Goal: Transaction & Acquisition: Purchase product/service

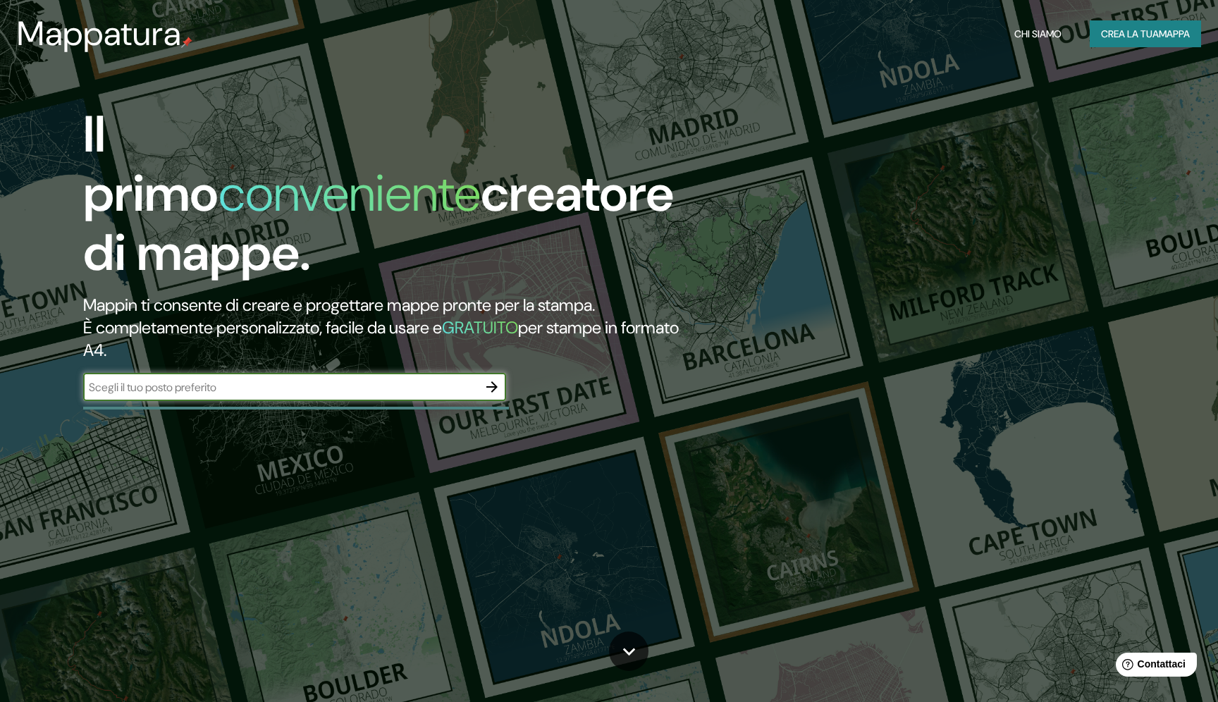
click at [281, 373] on div "​" at bounding box center [294, 387] width 423 height 28
type input "pinerolo"
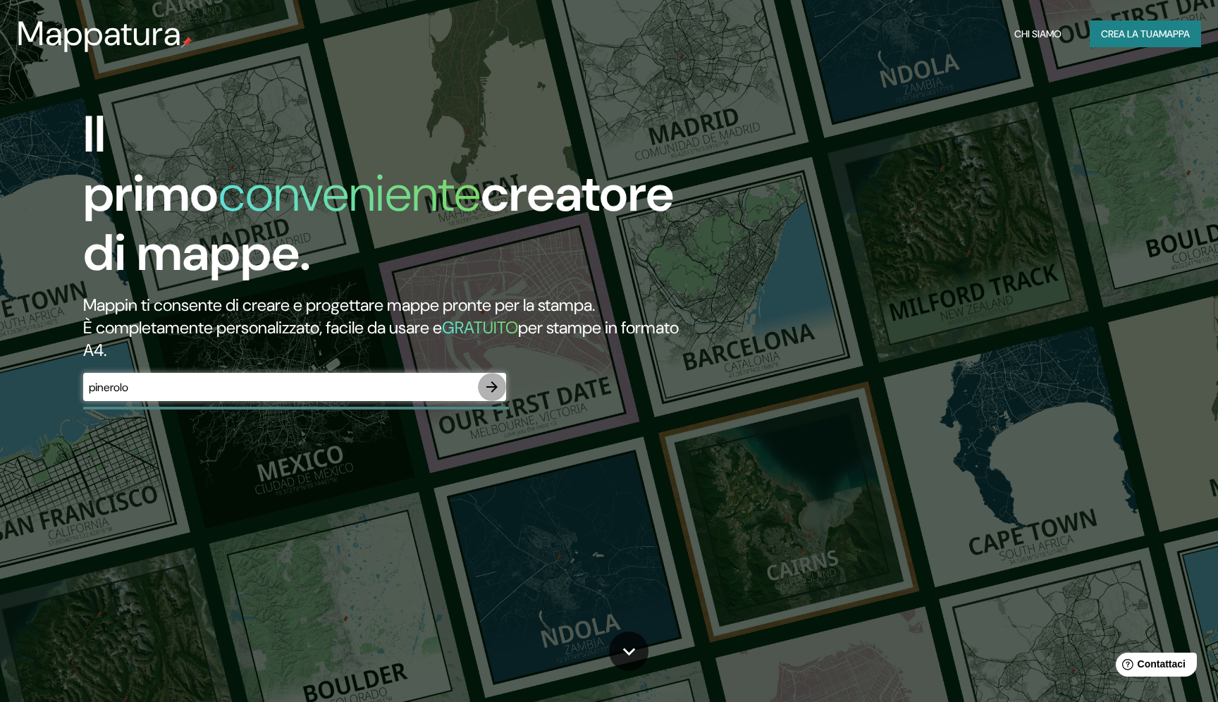
click at [491, 379] on icon "button" at bounding box center [492, 387] width 17 height 17
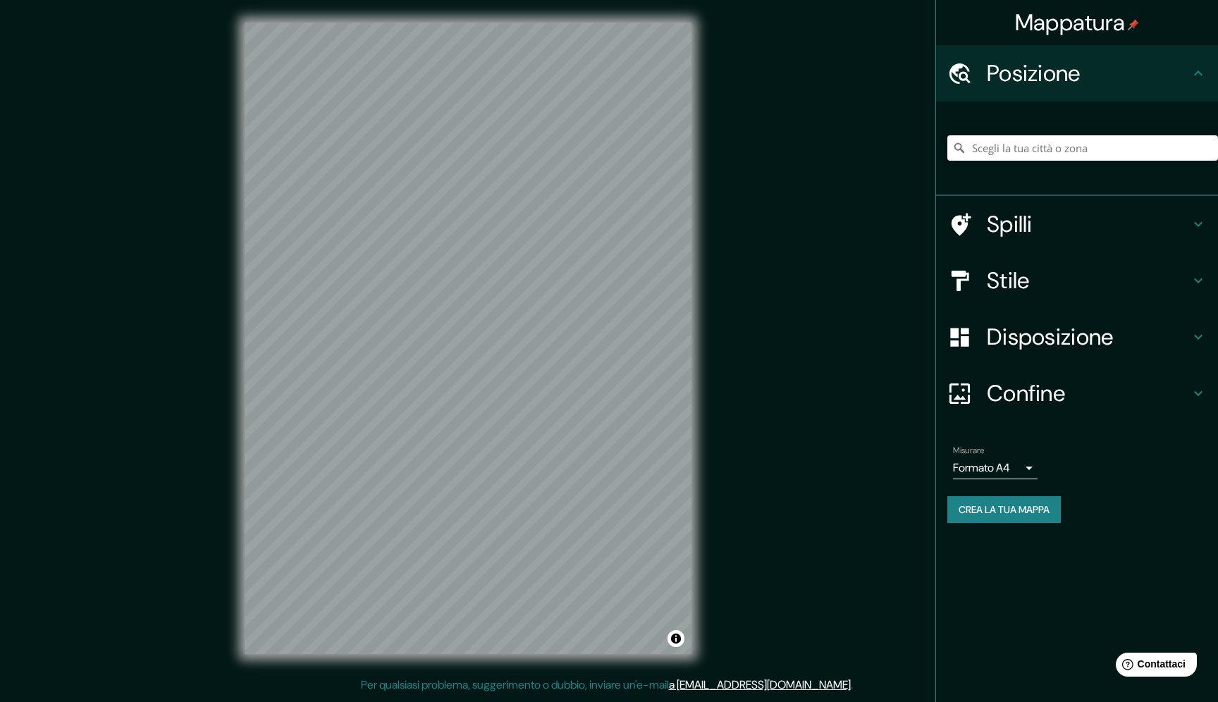
click at [999, 152] on input "Scegli la tua città o zona" at bounding box center [1082, 147] width 271 height 25
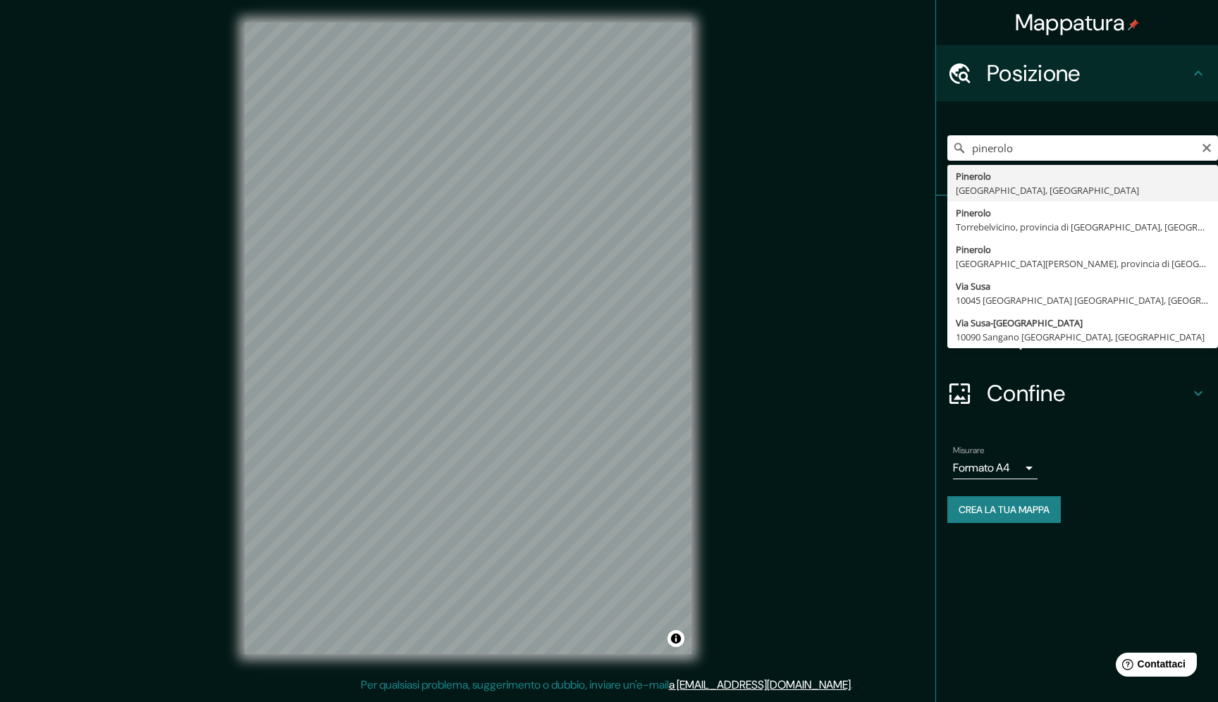
type input "[GEOGRAPHIC_DATA], [GEOGRAPHIC_DATA], [GEOGRAPHIC_DATA]"
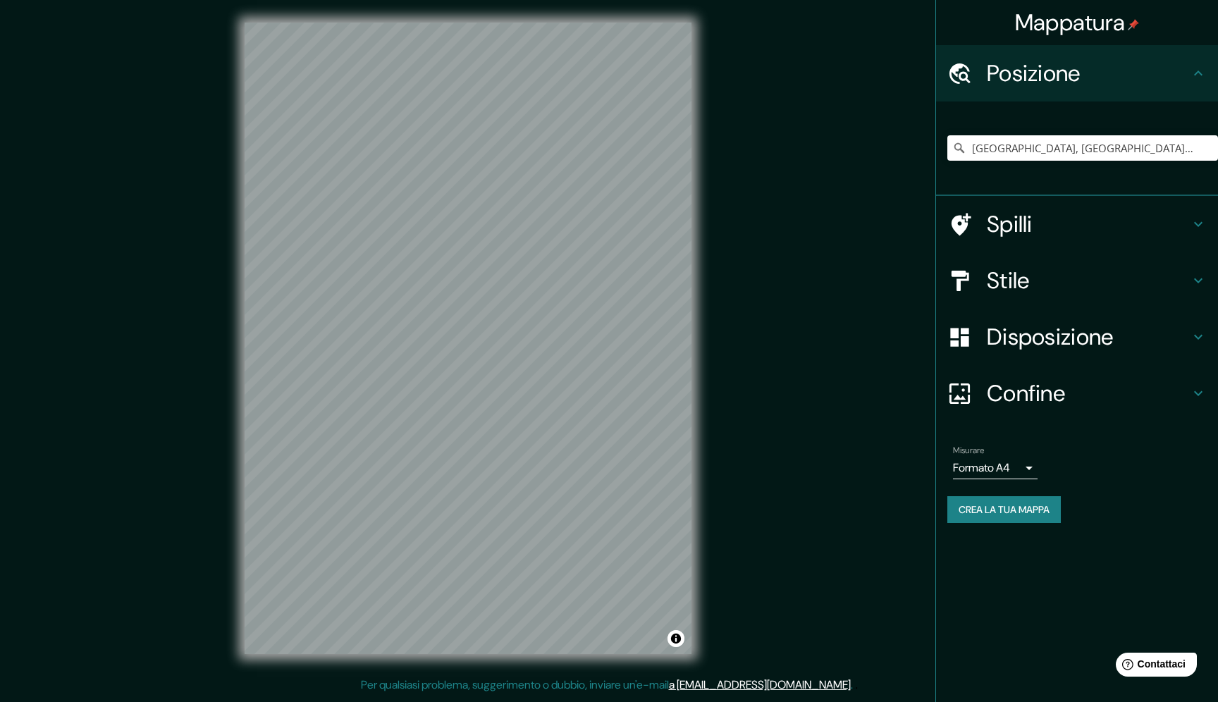
click at [1034, 471] on body "Mappatura Posizione [GEOGRAPHIC_DATA], [GEOGRAPHIC_DATA], [GEOGRAPHIC_DATA] Spi…" at bounding box center [609, 351] width 1218 height 702
click at [1000, 499] on font "Formato A4" at bounding box center [992, 498] width 57 height 15
click at [1010, 273] on font "Stile" at bounding box center [1008, 281] width 43 height 30
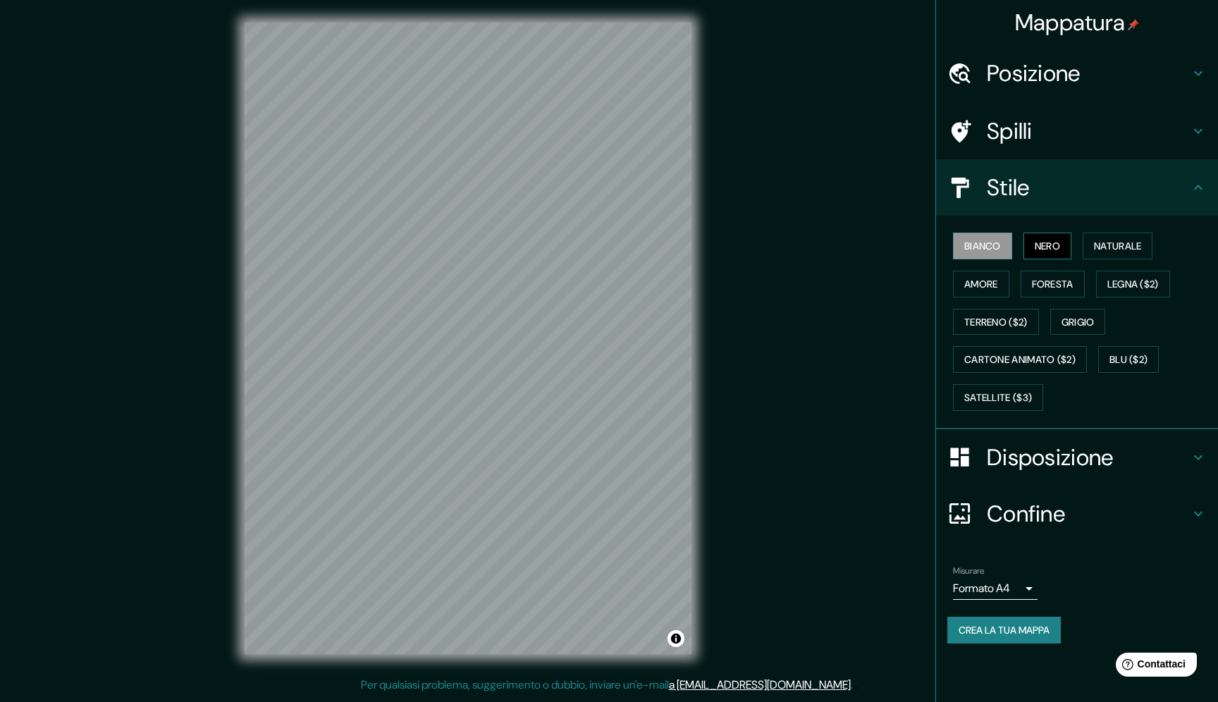
click at [1041, 240] on font "Nero" at bounding box center [1047, 246] width 25 height 13
click at [986, 241] on font "Bianco" at bounding box center [982, 246] width 37 height 13
click at [1002, 284] on button "Amore" at bounding box center [981, 284] width 56 height 27
click at [984, 250] on font "Bianco" at bounding box center [982, 246] width 37 height 13
click at [1028, 125] on font "Spilli" at bounding box center [1010, 131] width 46 height 30
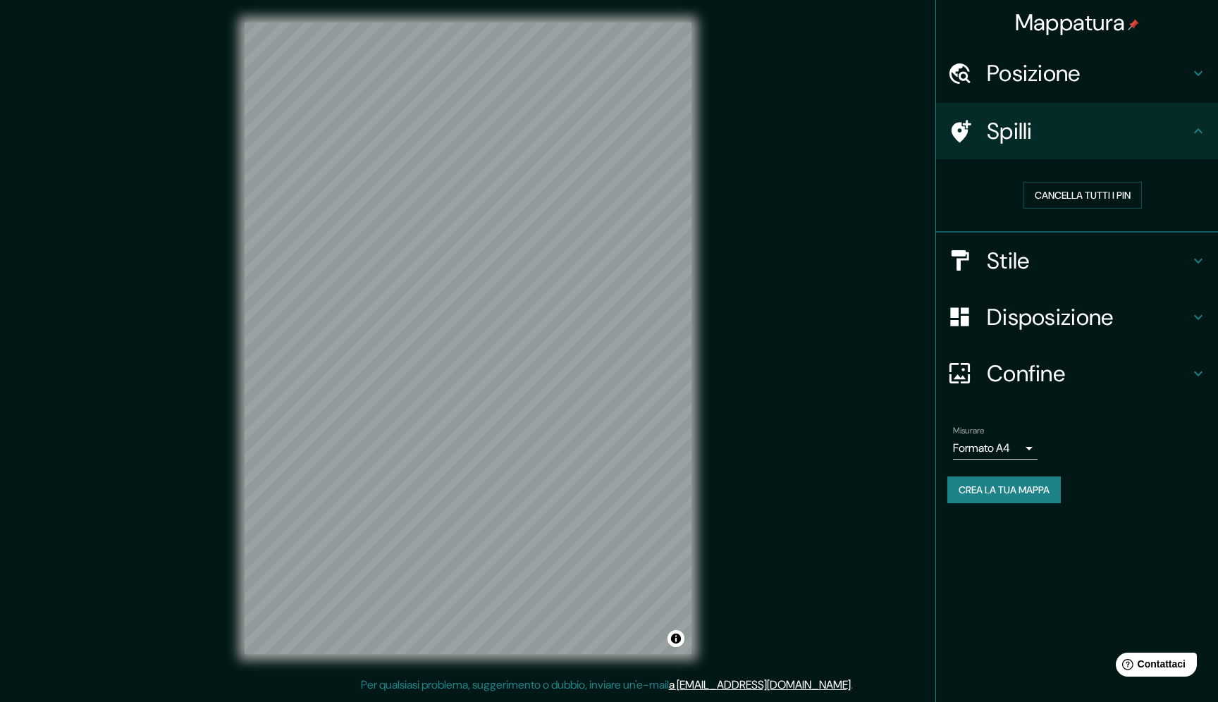
click at [1028, 68] on font "Posizione" at bounding box center [1034, 74] width 94 height 30
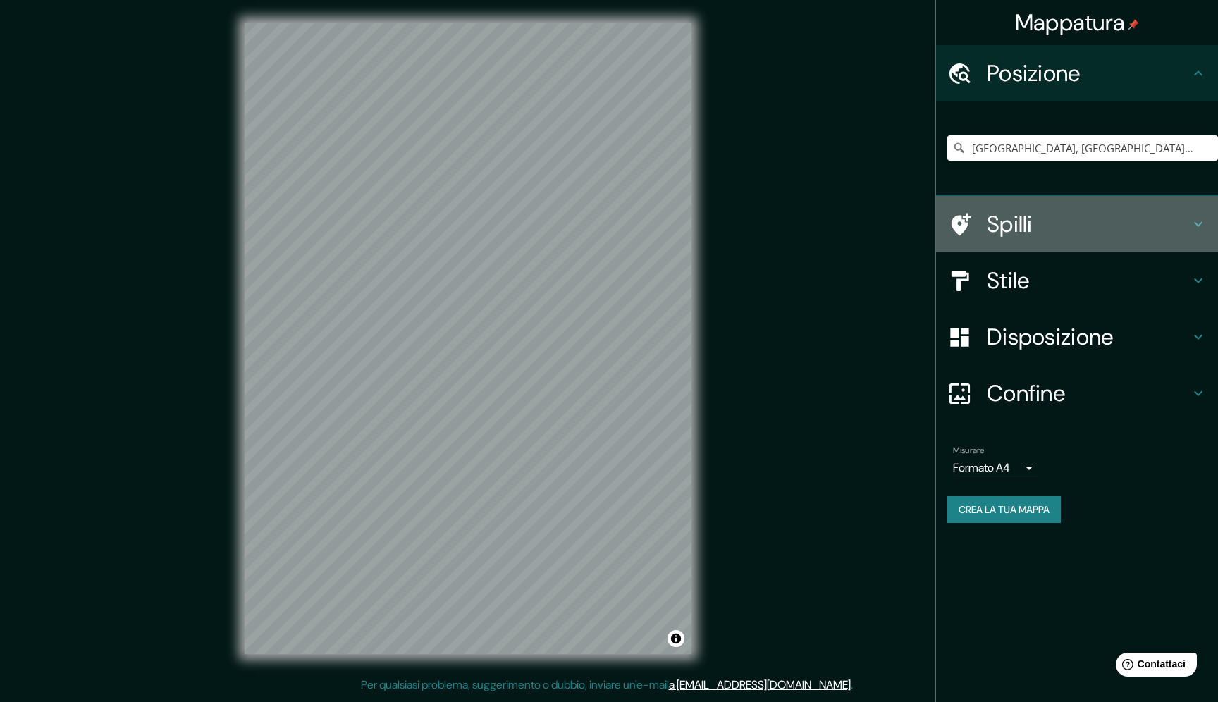
click at [1021, 223] on font "Spilli" at bounding box center [1010, 224] width 46 height 30
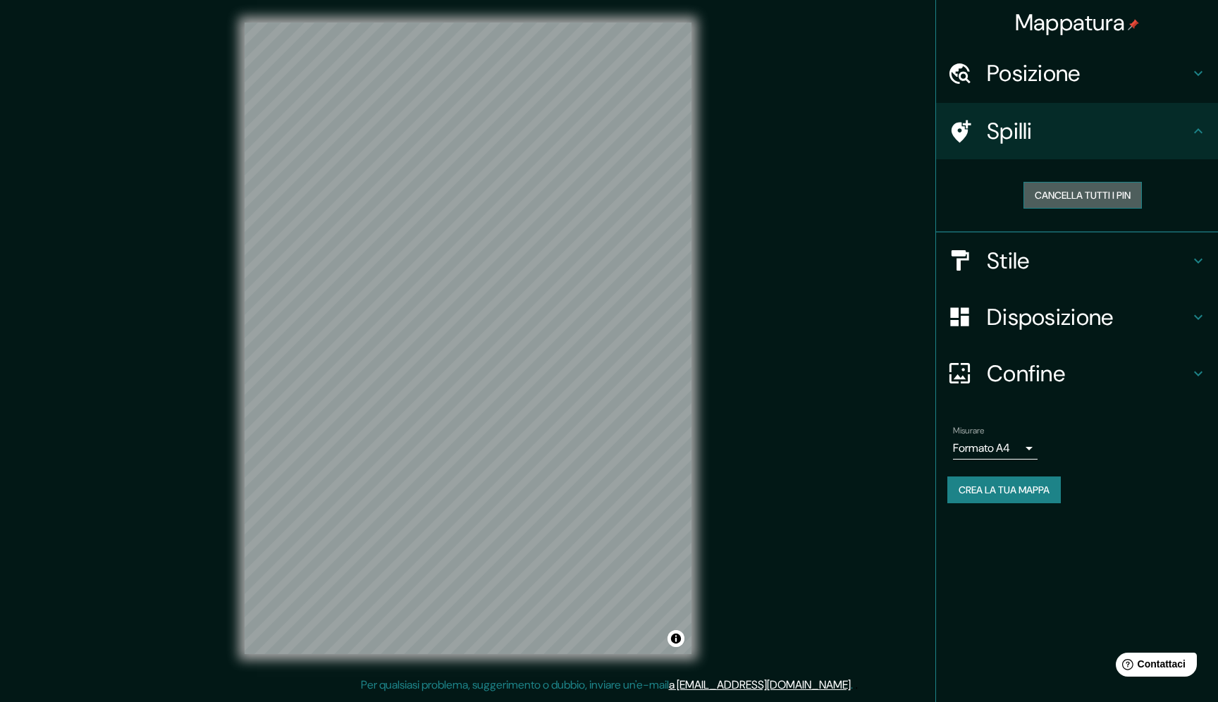
click at [1096, 195] on font "Cancella tutti i pin" at bounding box center [1083, 195] width 96 height 13
click at [1010, 329] on font "Disposizione" at bounding box center [1050, 317] width 127 height 30
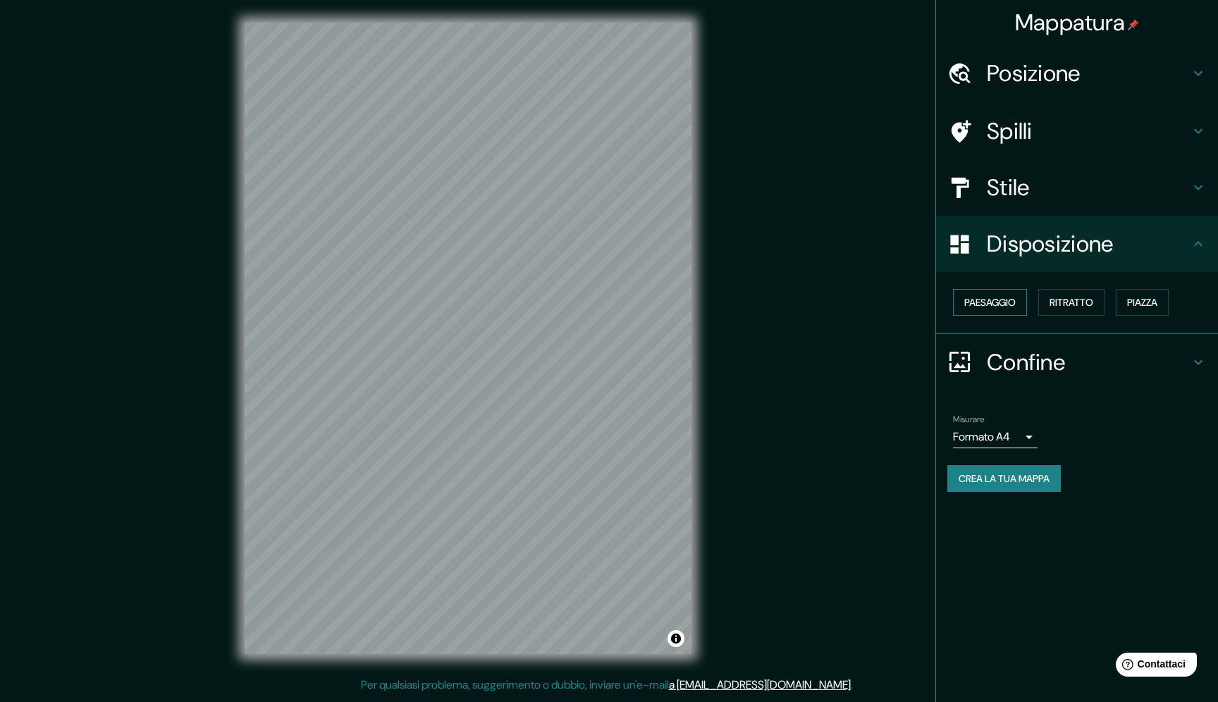
click at [998, 307] on font "Paesaggio" at bounding box center [989, 302] width 51 height 13
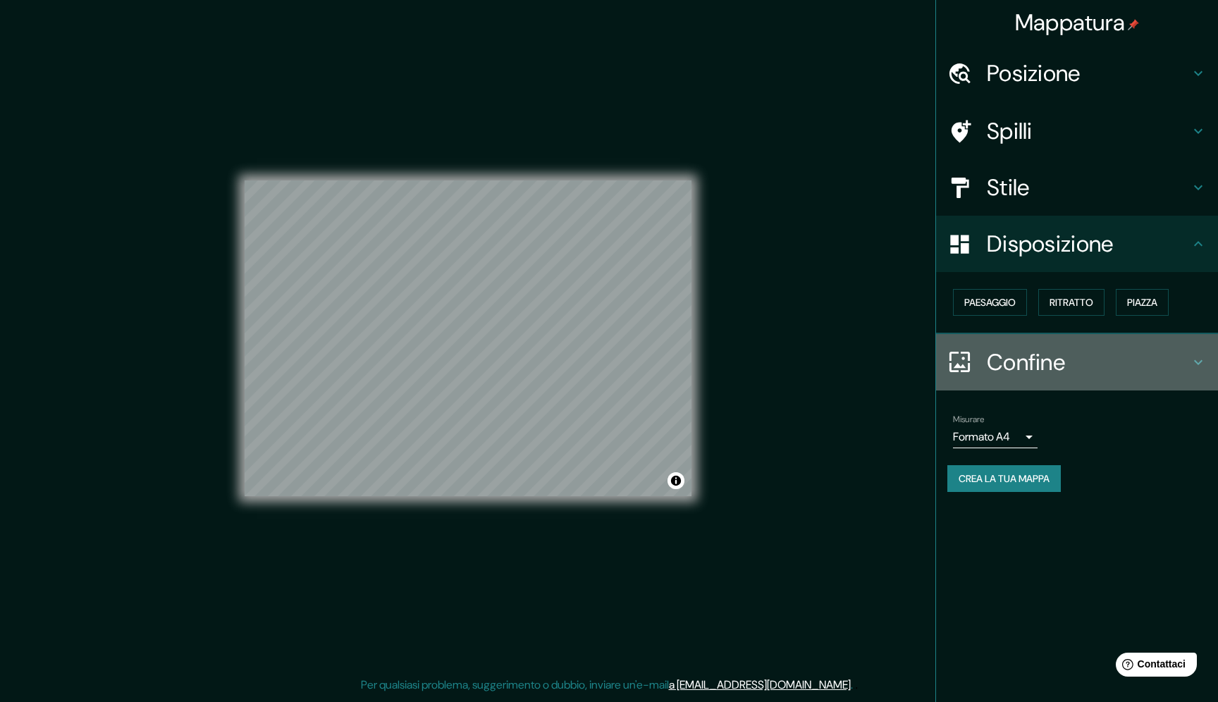
click at [1021, 353] on font "Confine" at bounding box center [1026, 363] width 78 height 30
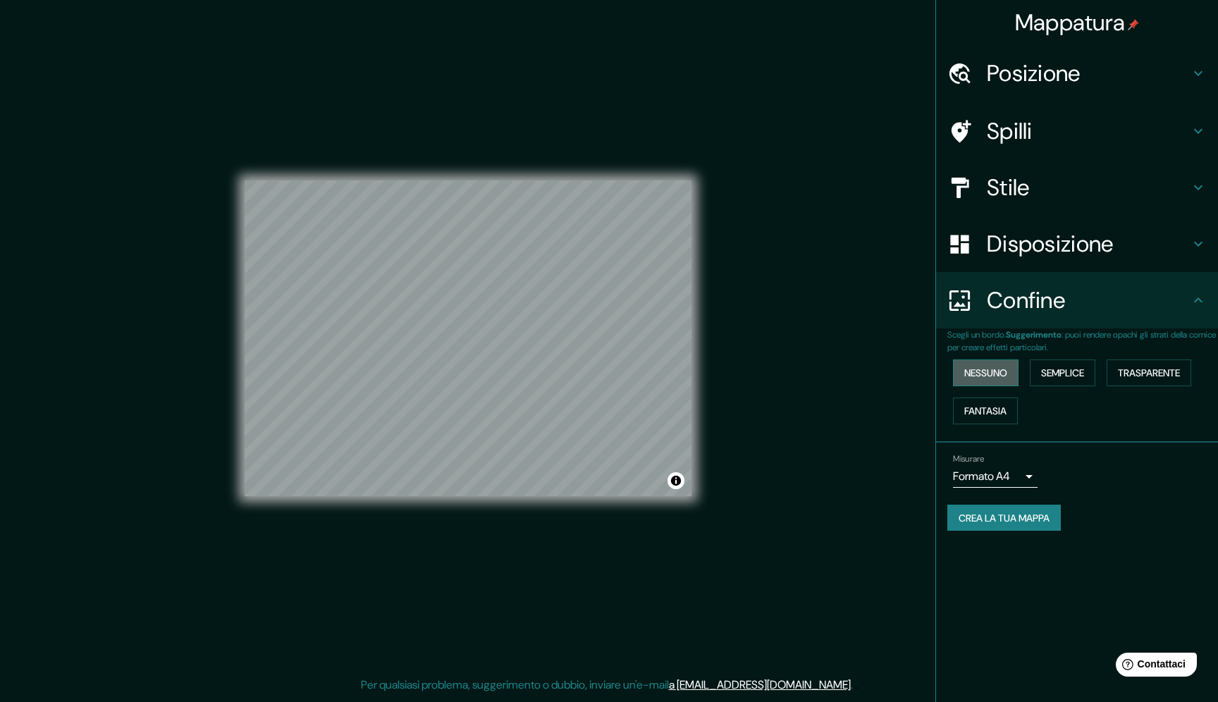
click at [1012, 376] on button "Nessuno" at bounding box center [986, 373] width 66 height 27
click at [1072, 202] on div "Stile" at bounding box center [1077, 187] width 282 height 56
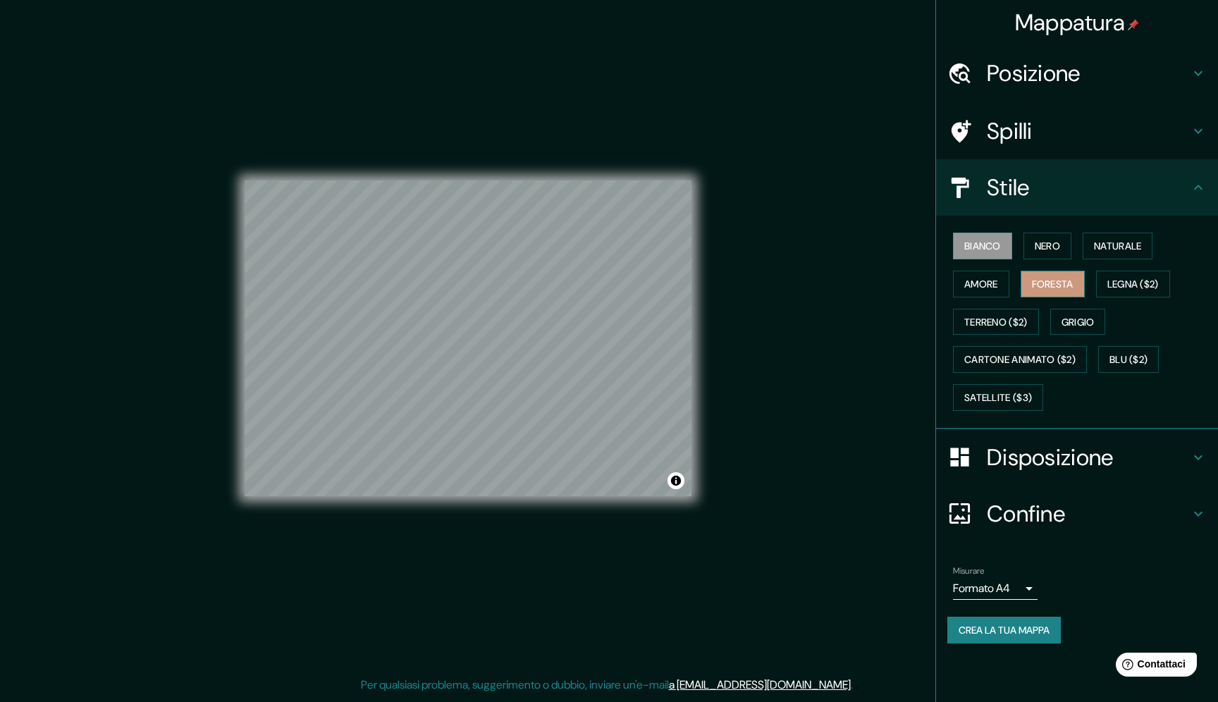
click at [1074, 286] on font "Foresta" at bounding box center [1053, 284] width 42 height 13
click at [1071, 240] on button "Nero" at bounding box center [1048, 246] width 48 height 27
click at [1119, 245] on font "Naturale" at bounding box center [1117, 246] width 47 height 13
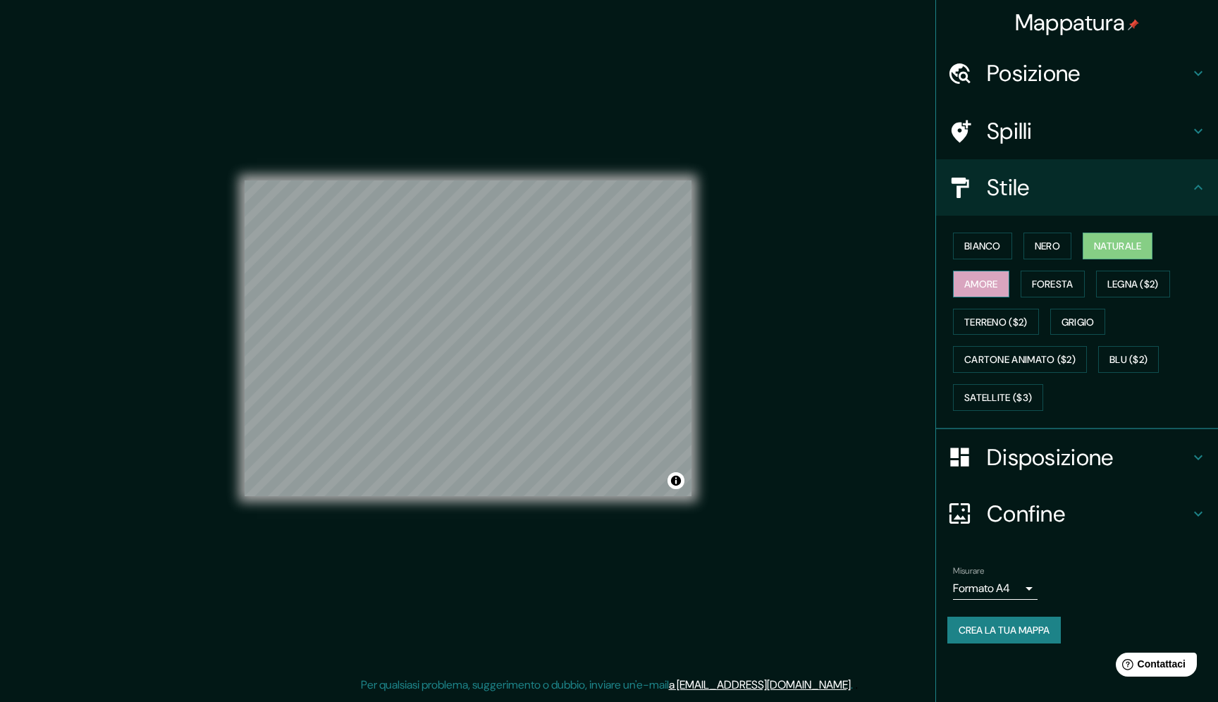
click at [990, 275] on font "Amore" at bounding box center [981, 284] width 34 height 18
click at [990, 246] on font "Bianco" at bounding box center [982, 246] width 37 height 13
click at [1134, 257] on button "Naturale" at bounding box center [1118, 246] width 70 height 27
click at [982, 250] on font "Bianco" at bounding box center [982, 246] width 37 height 13
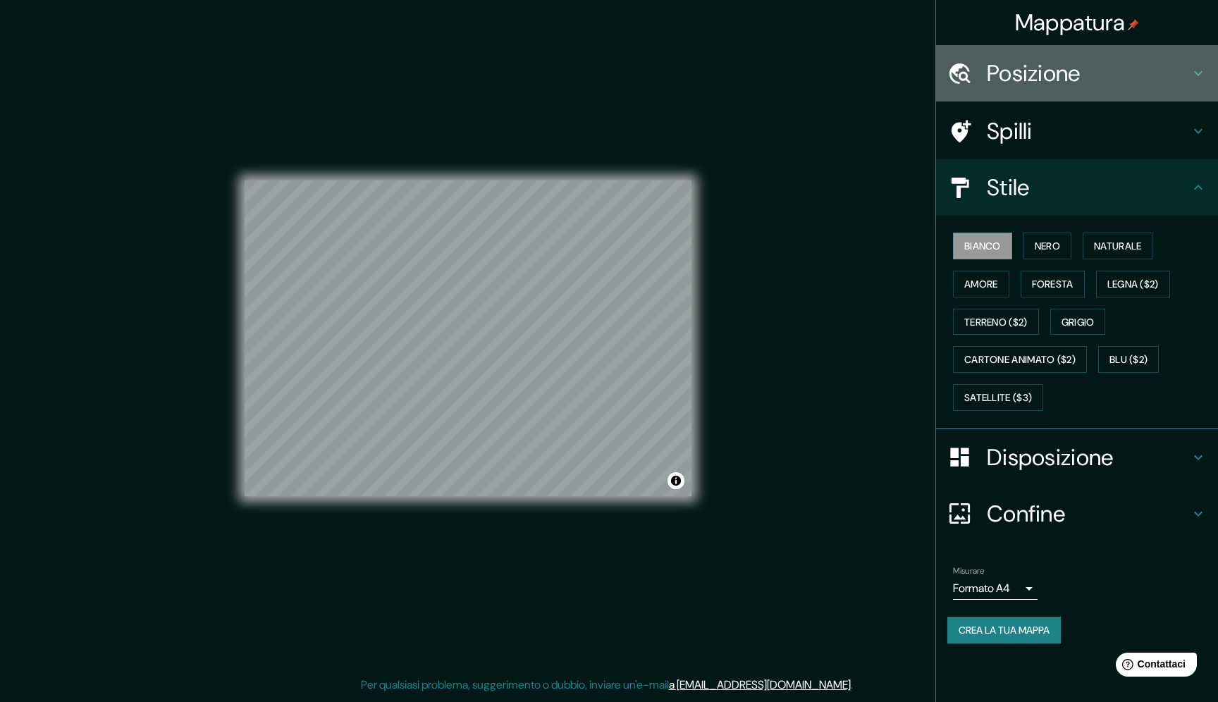
click at [1051, 63] on font "Posizione" at bounding box center [1034, 74] width 94 height 30
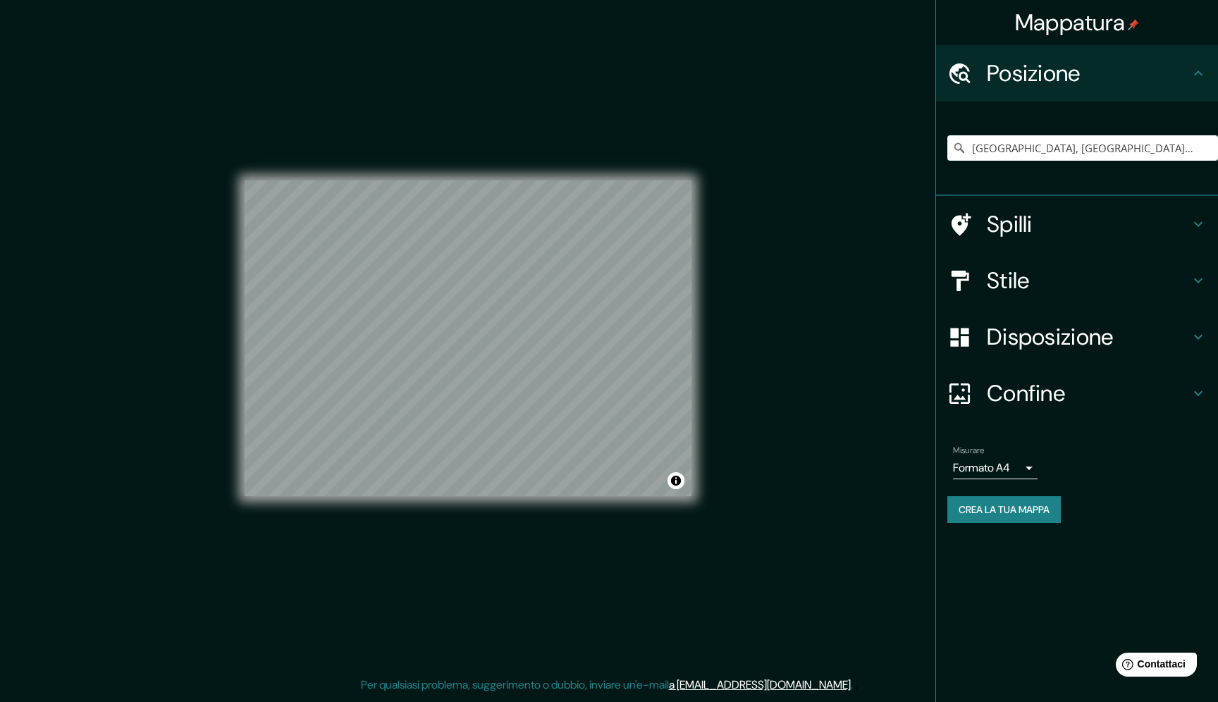
click at [1023, 216] on font "Spilli" at bounding box center [1010, 224] width 46 height 30
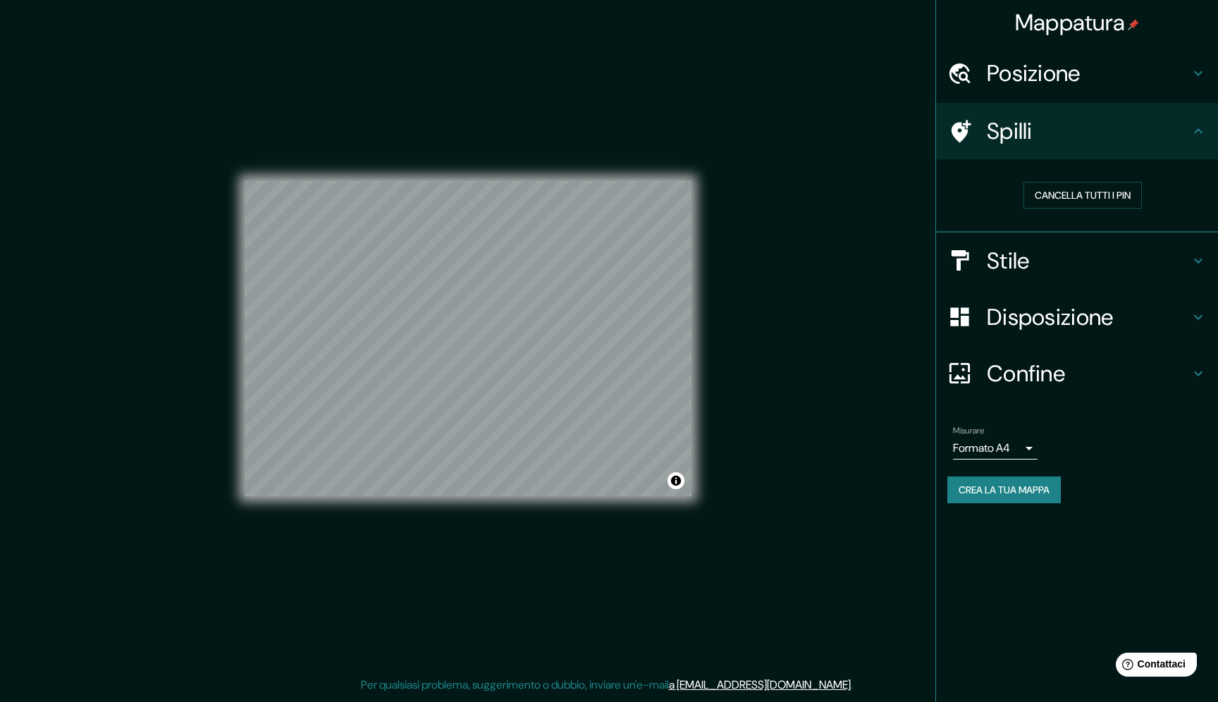
click at [1031, 393] on div "Confine" at bounding box center [1077, 373] width 282 height 56
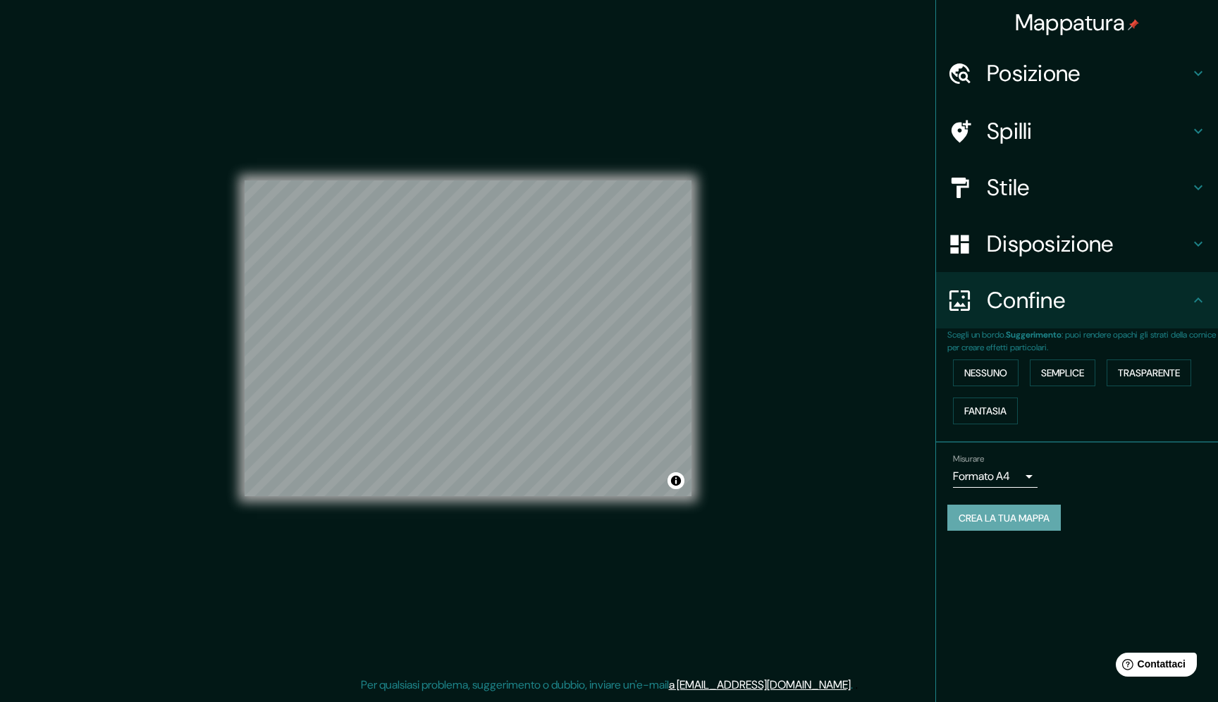
click at [1029, 520] on font "Crea la tua mappa" at bounding box center [1004, 518] width 91 height 13
click at [676, 484] on button "Attiva/disattiva l'attribuzione" at bounding box center [676, 480] width 17 height 17
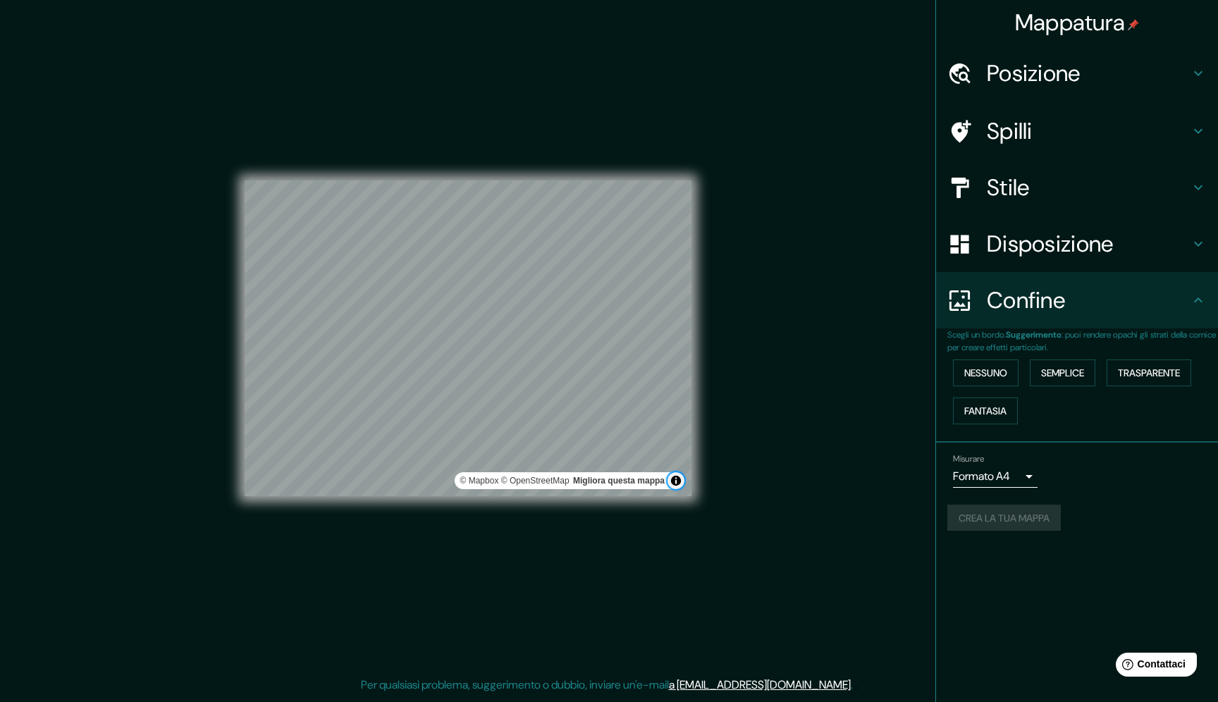
click at [676, 484] on button "Attiva/disattiva l'attribuzione" at bounding box center [676, 480] width 17 height 17
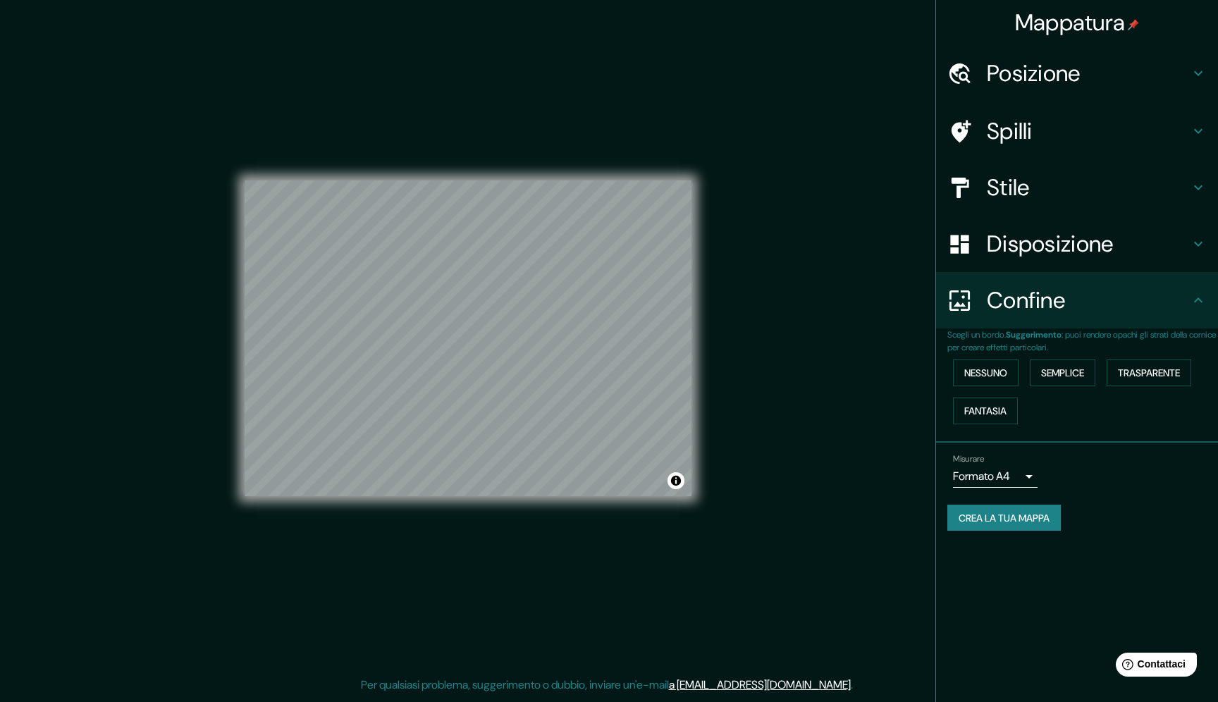
click at [998, 514] on font "Crea la tua mappa" at bounding box center [1004, 518] width 91 height 13
